Goal: Navigation & Orientation: Find specific page/section

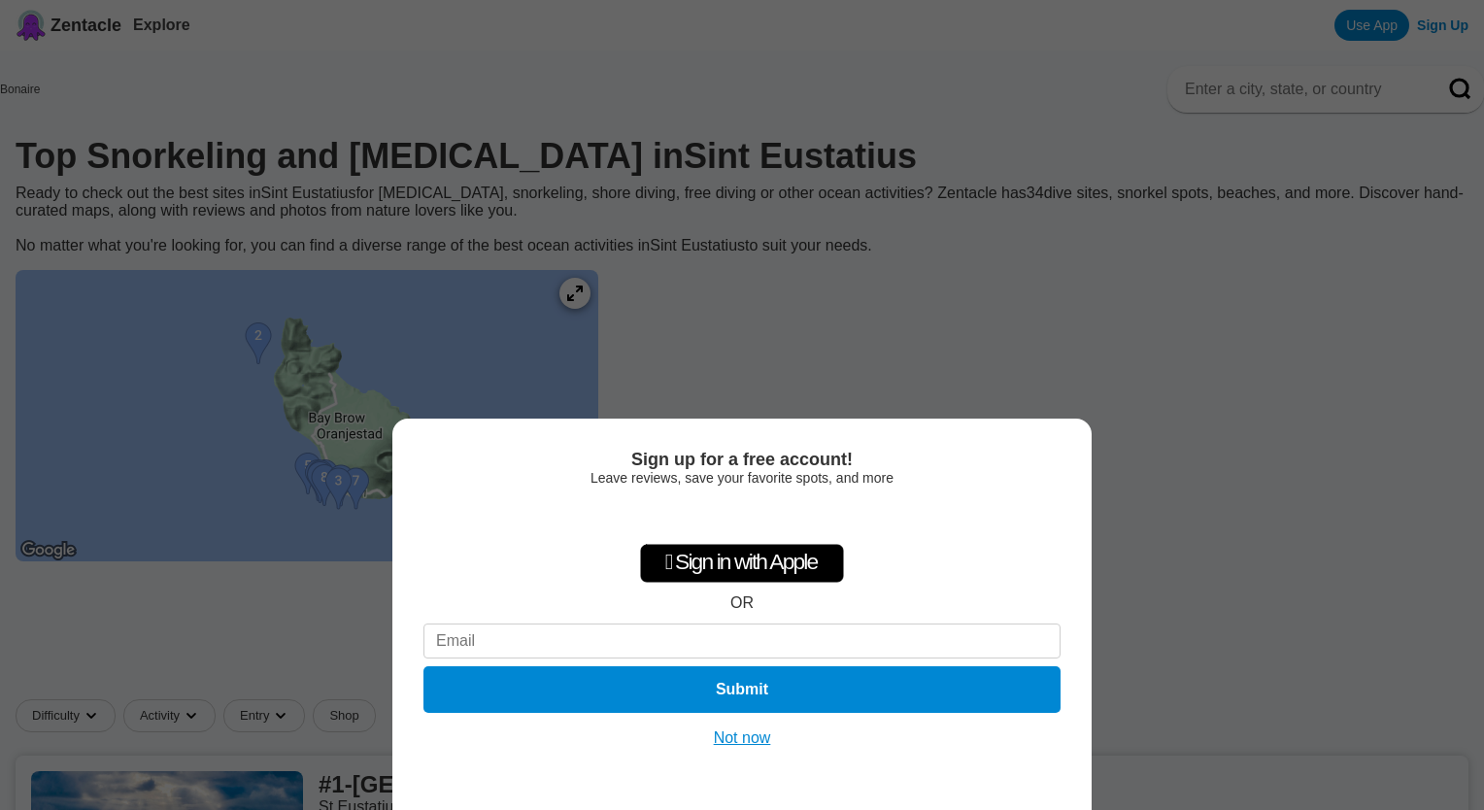
click at [745, 736] on button "Not now" at bounding box center [742, 738] width 69 height 19
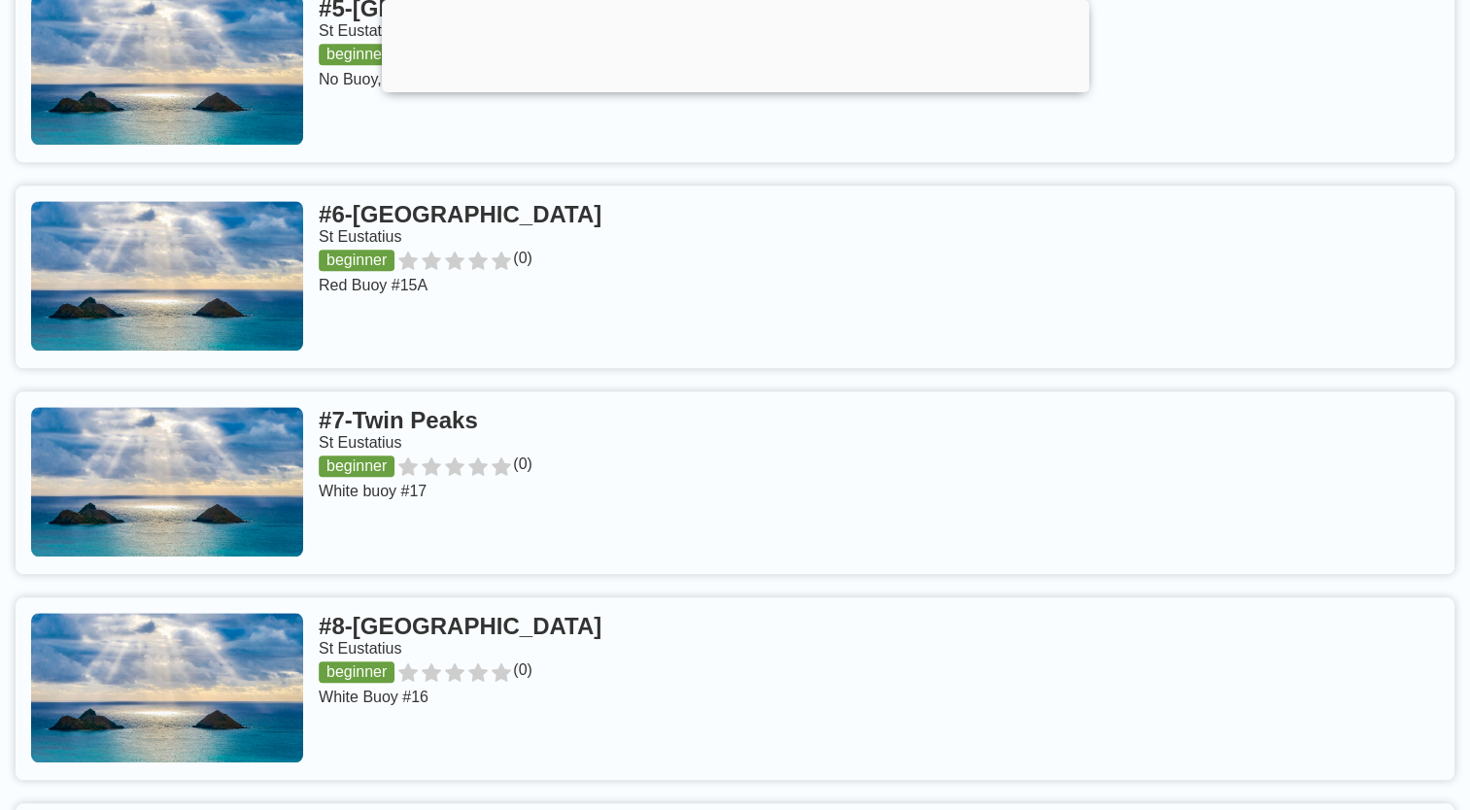
scroll to position [1910, 0]
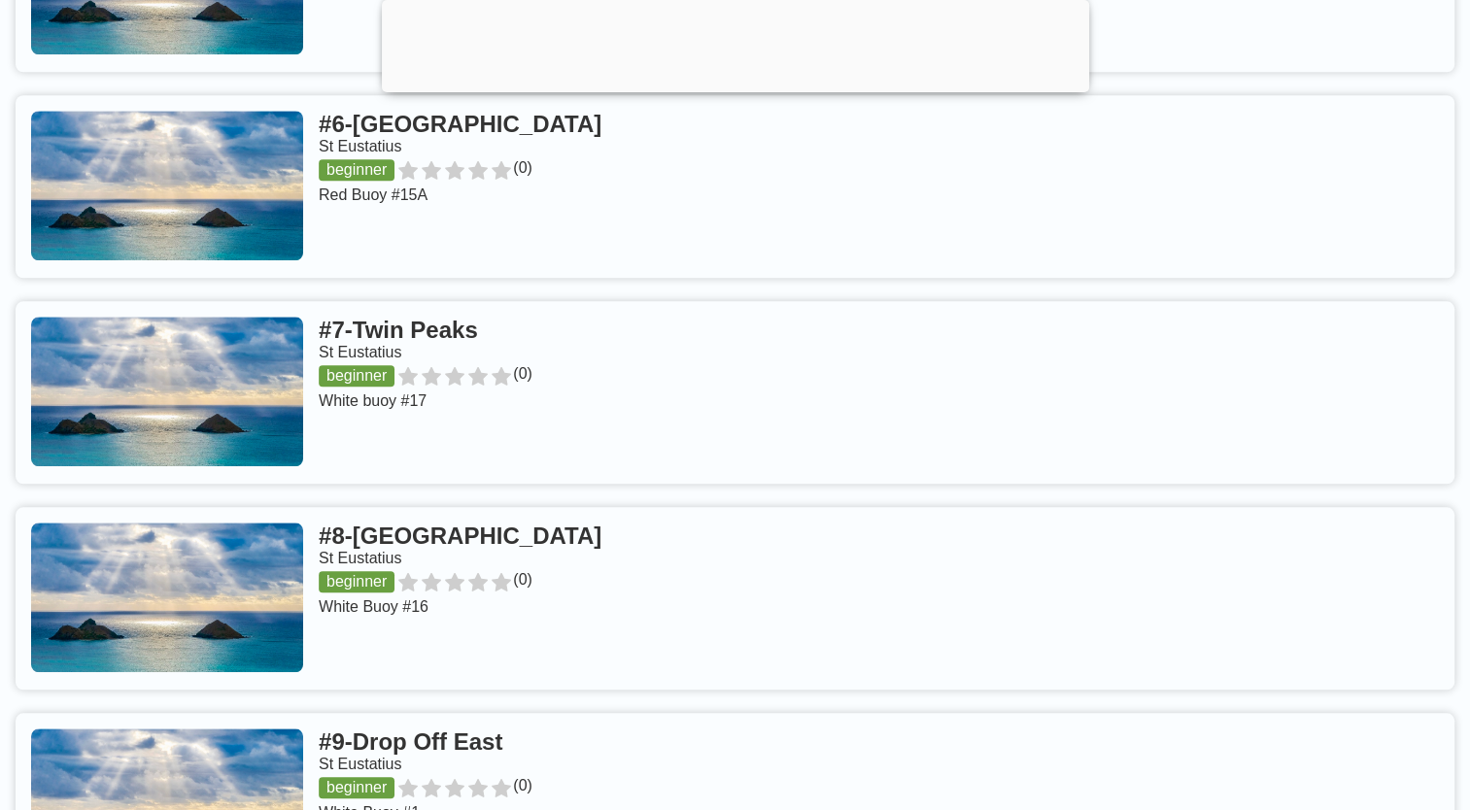
click at [475, 355] on link at bounding box center [735, 392] width 1439 height 183
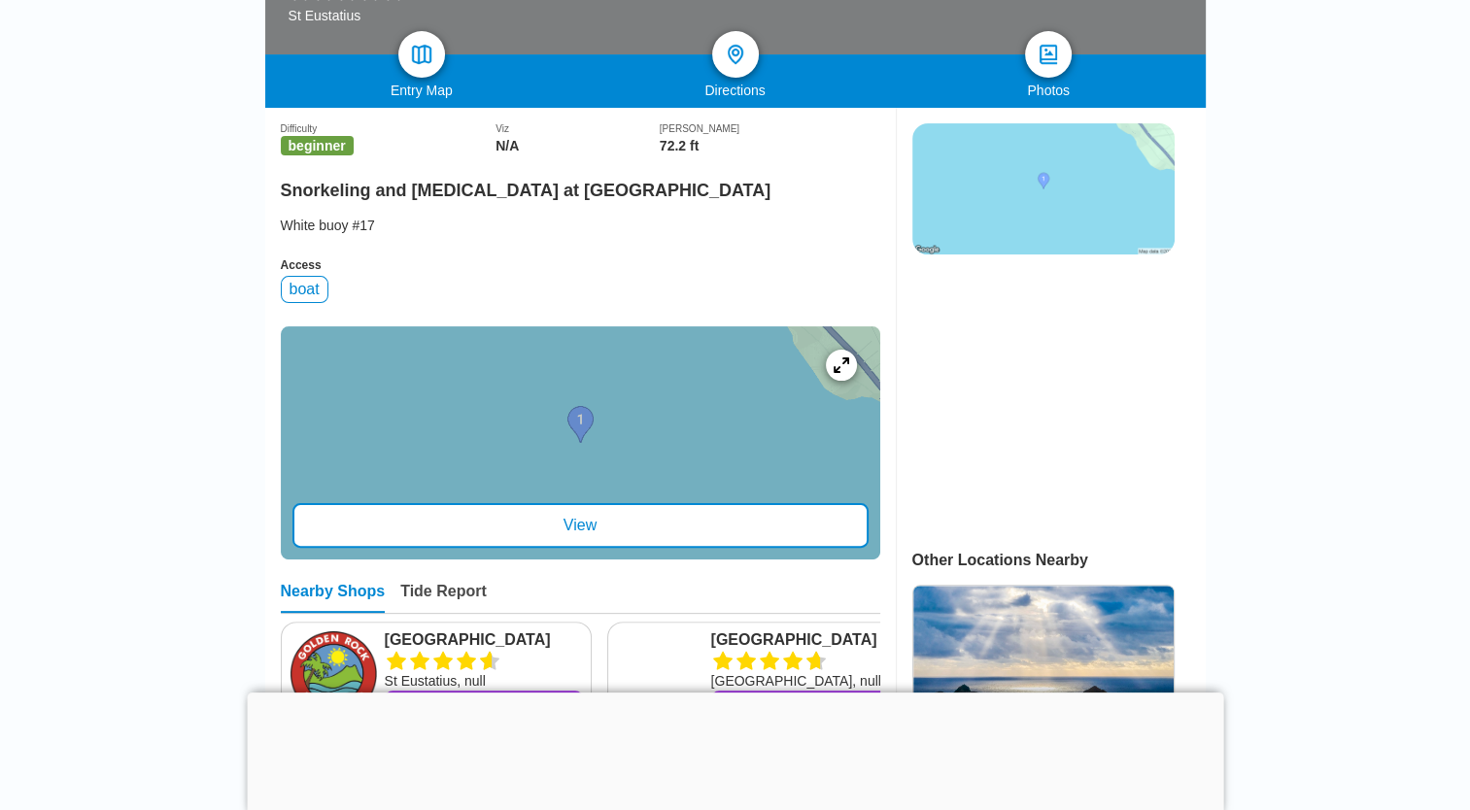
scroll to position [453, 0]
